Goal: Register for event/course

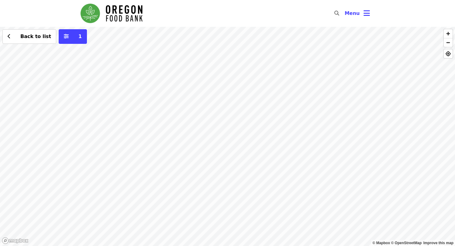
click at [235, 66] on div "Back to list 1" at bounding box center [227, 136] width 455 height 219
click at [216, 126] on div "Back to list 1" at bounding box center [227, 136] width 455 height 219
click at [215, 137] on span "See 4 actions at this location" at bounding box center [216, 137] width 80 height 6
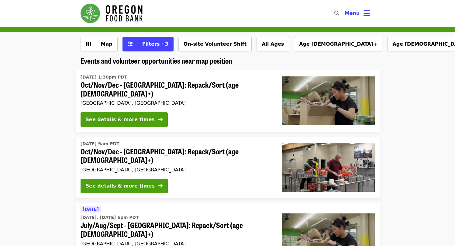
click at [175, 100] on div "[DATE] 1:30pm PDT Oct/Nov/Dec - [GEOGRAPHIC_DATA]: Repack/Sort (age [DEMOGRAPHI…" at bounding box center [177, 89] width 192 height 35
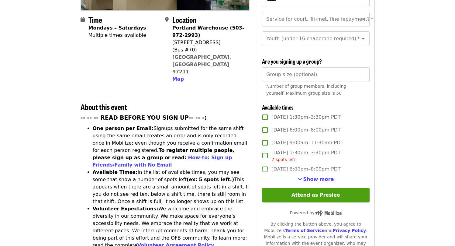
scroll to position [152, 0]
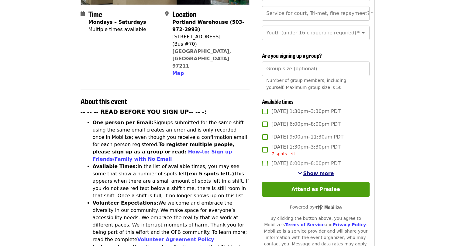
click at [327, 171] on span "Show more" at bounding box center [318, 173] width 31 height 6
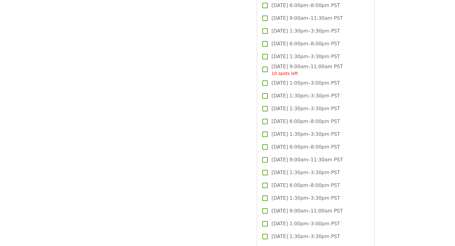
scroll to position [1490, 0]
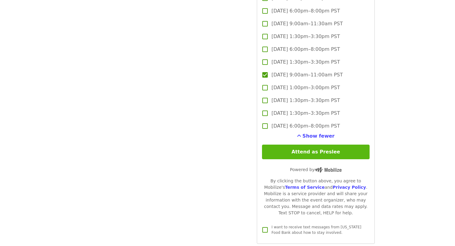
click at [305, 154] on button "Attend as Preslee" at bounding box center [315, 151] width 107 height 15
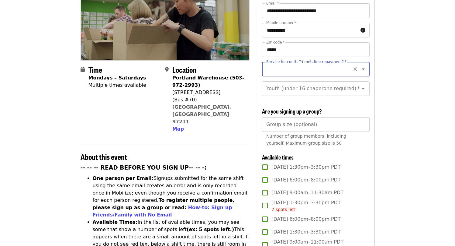
scroll to position [27, 0]
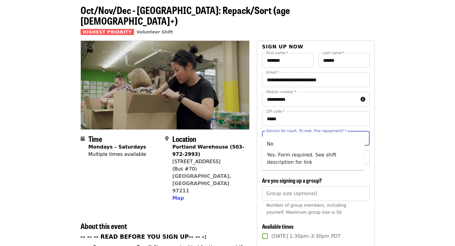
click at [331, 132] on input "Service for court, Tri-met, fine repayment?   *" at bounding box center [308, 138] width 83 height 12
click at [325, 157] on li "Yes- Form required. See shift description for link" at bounding box center [313, 158] width 103 height 18
type input "**********"
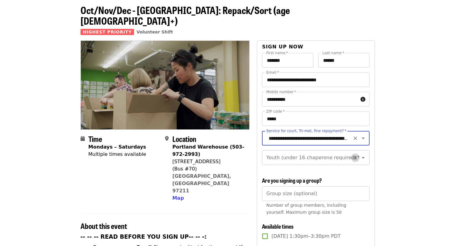
click at [354, 156] on icon "Clear" at bounding box center [356, 158] width 4 height 4
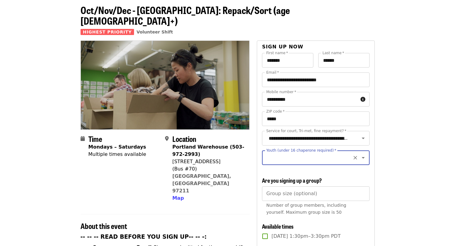
click at [332, 152] on input "Youth (under 16 chaperone required)   *" at bounding box center [308, 158] width 83 height 12
click at [315, 169] on li "16 and older" at bounding box center [313, 167] width 103 height 11
type input "**********"
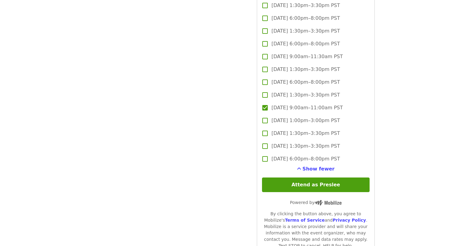
scroll to position [1669, 0]
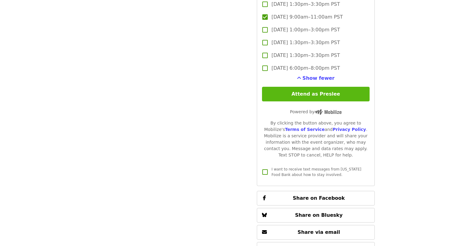
click at [325, 94] on button "Attend as Preslee" at bounding box center [315, 94] width 107 height 15
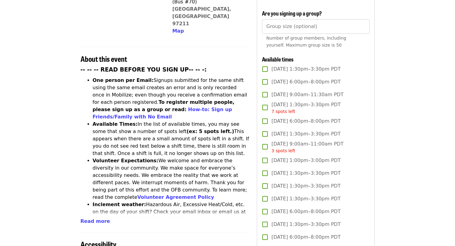
scroll to position [0, 0]
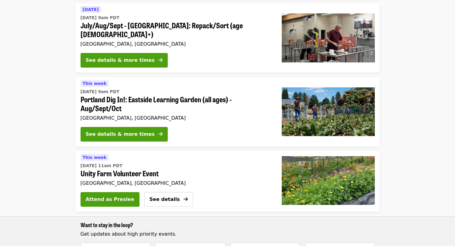
scroll to position [274, 0]
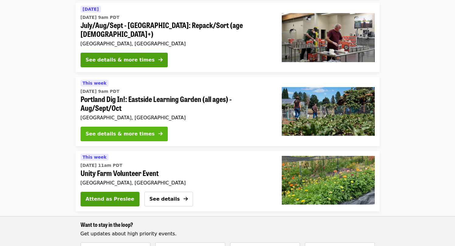
click at [134, 130] on div "See details & more times" at bounding box center [120, 133] width 69 height 7
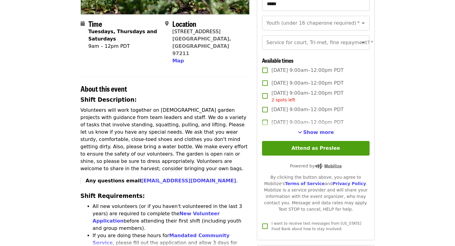
scroll to position [152, 0]
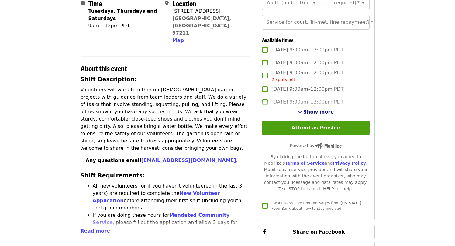
click at [319, 115] on span "Show more" at bounding box center [318, 112] width 31 height 6
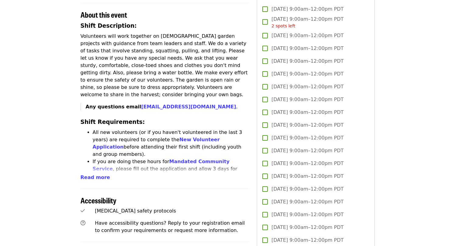
scroll to position [213, 0]
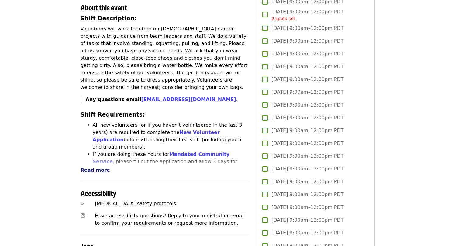
click at [99, 167] on span "Read more" at bounding box center [95, 170] width 29 height 6
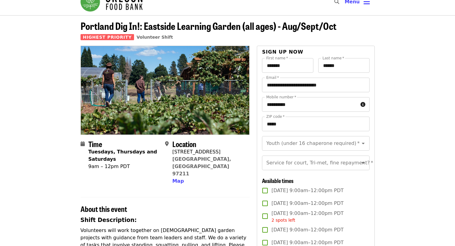
scroll to position [0, 0]
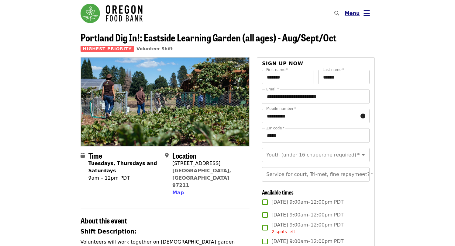
click at [363, 11] on button "Menu" at bounding box center [357, 13] width 35 height 15
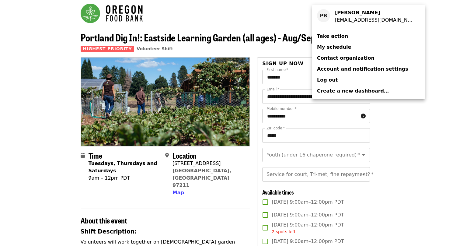
click at [344, 48] on span "My schedule" at bounding box center [334, 47] width 34 height 6
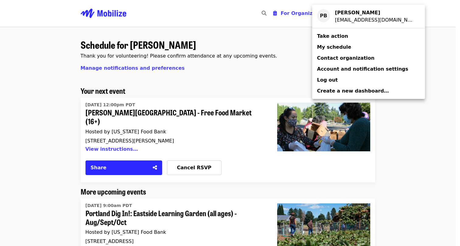
click at [418, 158] on div "Account menu" at bounding box center [230, 123] width 460 height 246
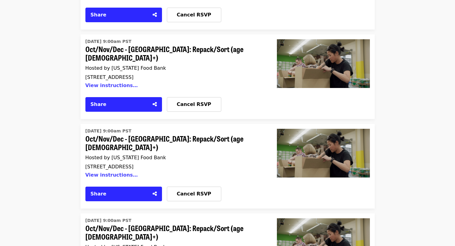
scroll to position [608, 0]
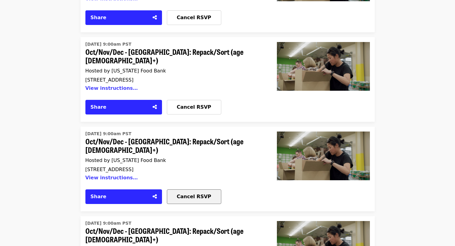
click at [185, 193] on span "Cancel RSVP" at bounding box center [194, 196] width 34 height 6
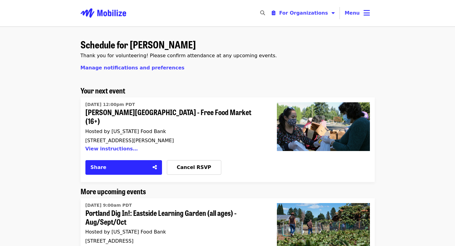
scroll to position [0, 0]
click at [315, 15] on span "For Organizations" at bounding box center [303, 13] width 49 height 6
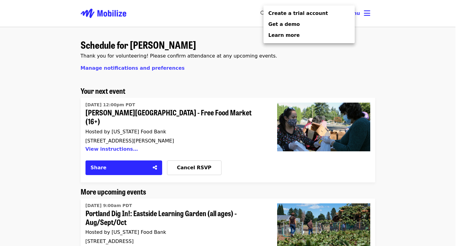
click at [307, 61] on div "Organizer Menu" at bounding box center [230, 123] width 460 height 246
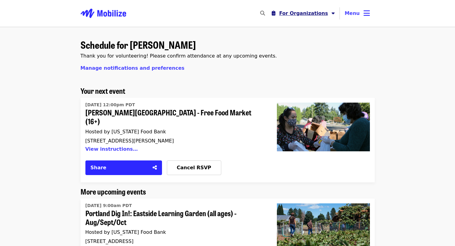
click at [336, 13] on button "For Organizations" at bounding box center [303, 13] width 73 height 12
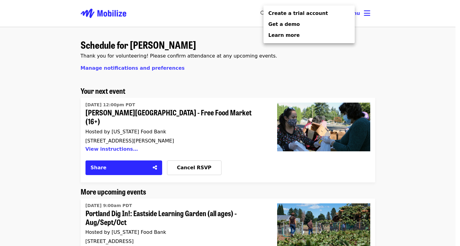
drag, startPoint x: 365, startPoint y: 64, endPoint x: 376, endPoint y: 32, distance: 34.3
click at [365, 64] on div "Organizer Menu" at bounding box center [230, 123] width 460 height 246
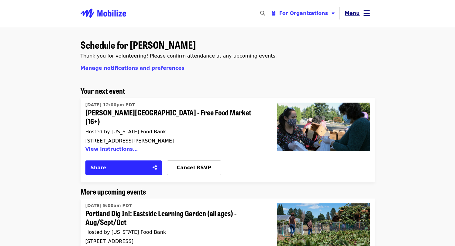
click at [371, 13] on button "Menu" at bounding box center [357, 13] width 35 height 15
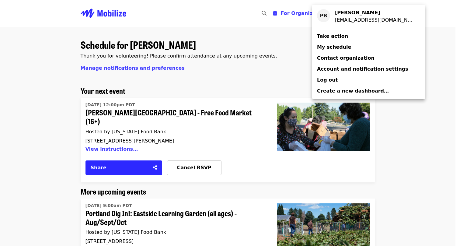
click at [340, 37] on span "Take action" at bounding box center [332, 36] width 31 height 6
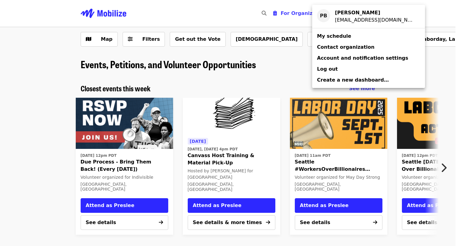
click at [42, 176] on div "Account menu" at bounding box center [230, 123] width 460 height 246
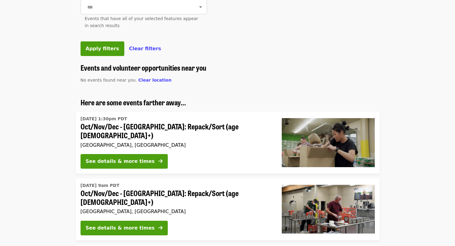
scroll to position [334, 0]
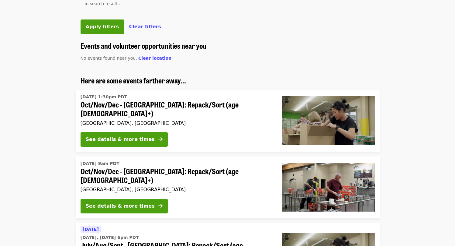
click at [141, 147] on button "See details & more times" at bounding box center [124, 139] width 87 height 15
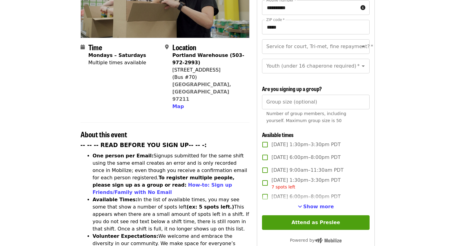
scroll to position [122, 0]
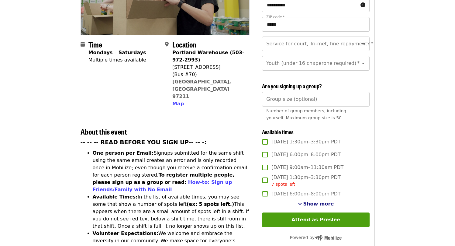
click at [320, 201] on span "Show more" at bounding box center [318, 204] width 31 height 6
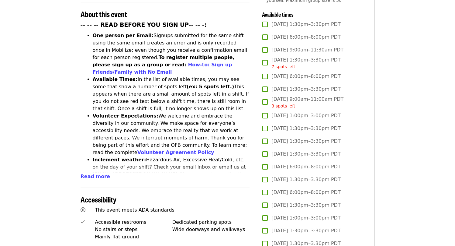
scroll to position [243, 0]
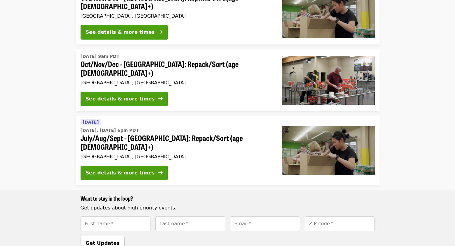
scroll to position [334, 0]
